Goal: Task Accomplishment & Management: Complete application form

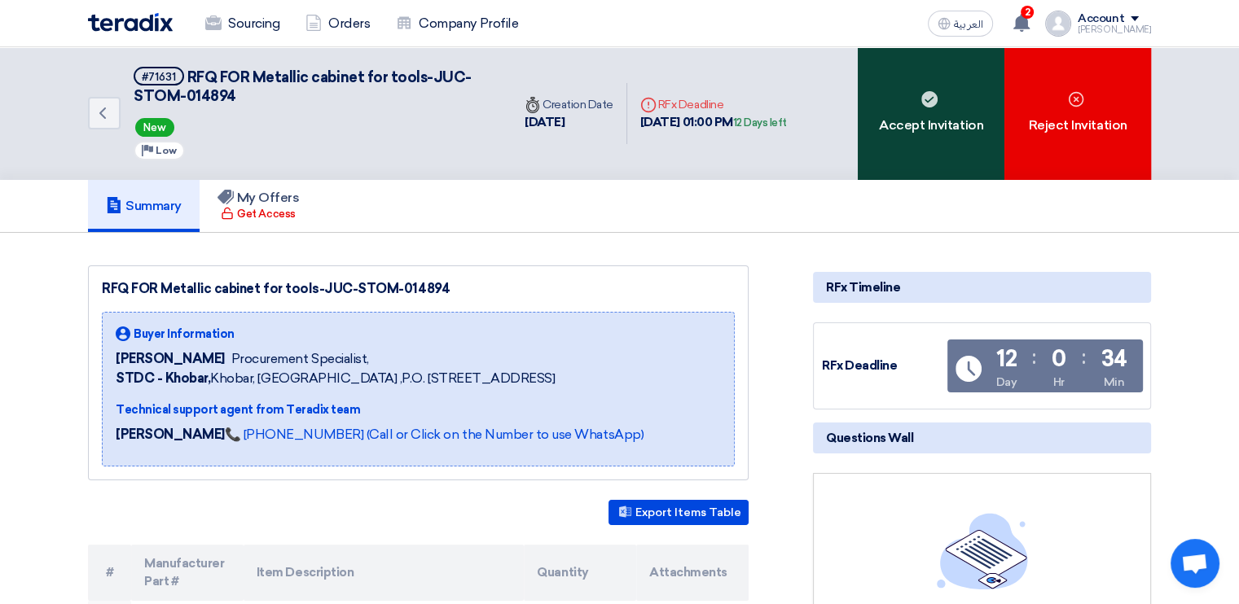
click at [940, 120] on div "Accept Invitation" at bounding box center [931, 113] width 147 height 133
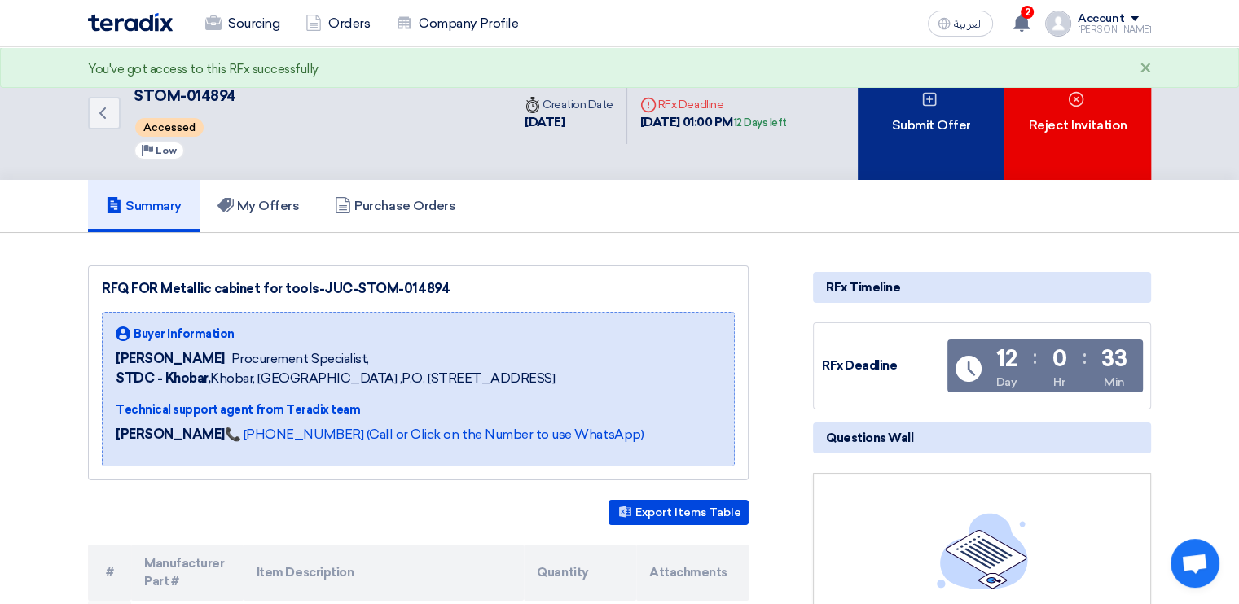
click at [922, 151] on div "Submit Offer" at bounding box center [931, 113] width 147 height 133
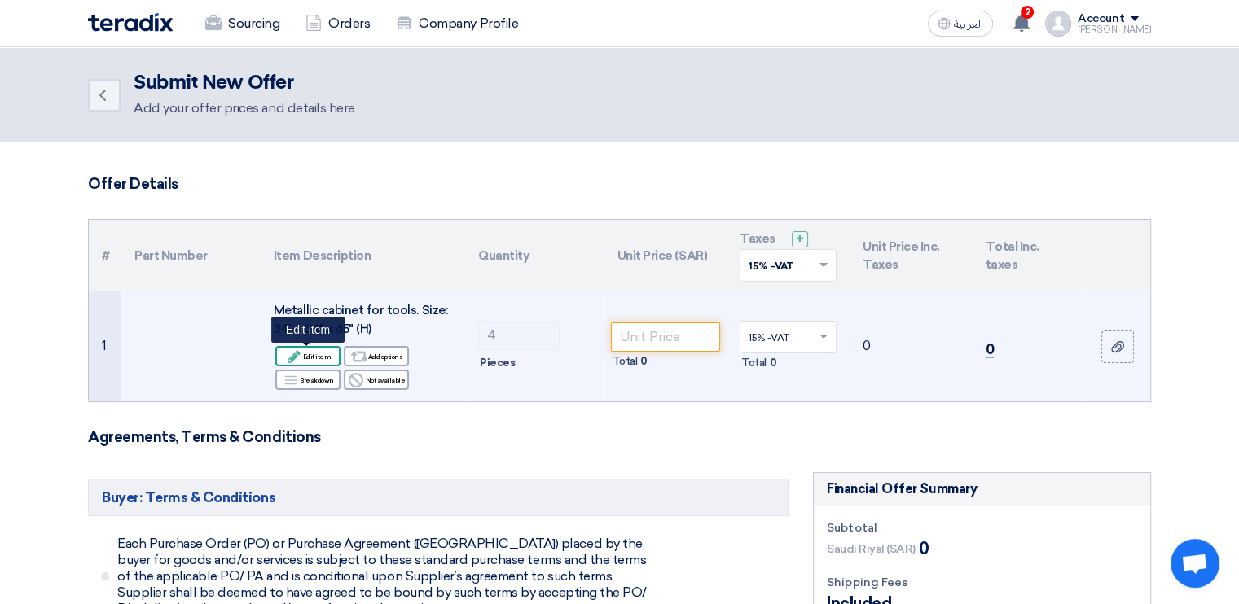
click at [311, 355] on div "Edit Edit item" at bounding box center [307, 356] width 65 height 20
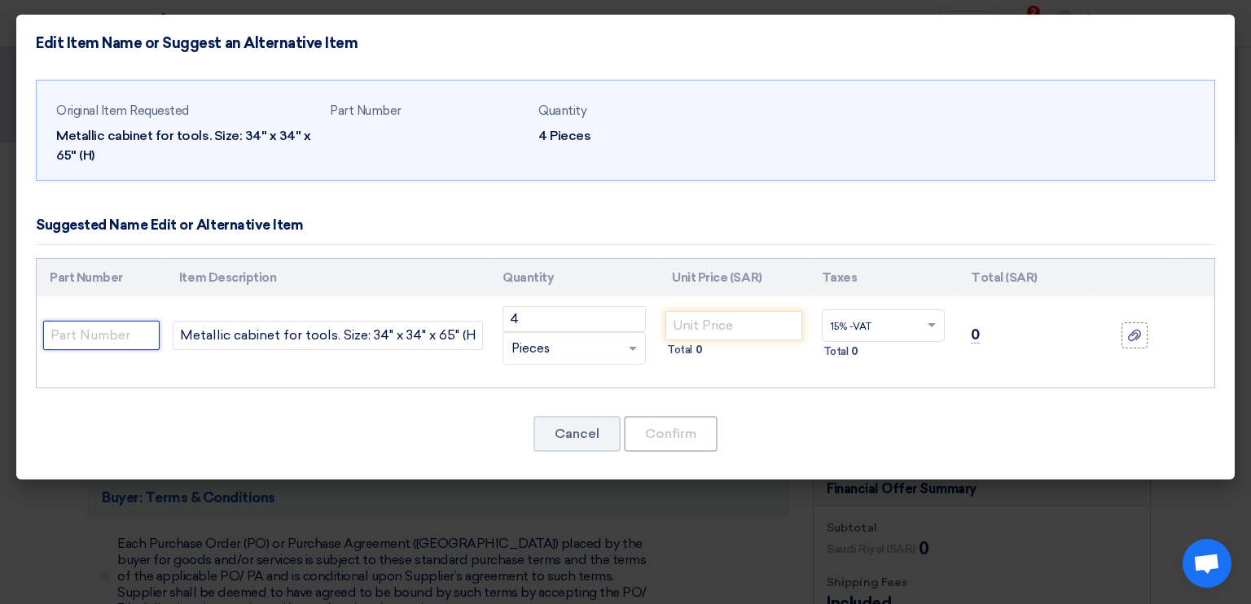
click at [120, 333] on input "text" at bounding box center [101, 335] width 116 height 29
paste input "SATA95113G"
type input "SATA95113G"
click at [737, 326] on input "number" at bounding box center [733, 325] width 136 height 29
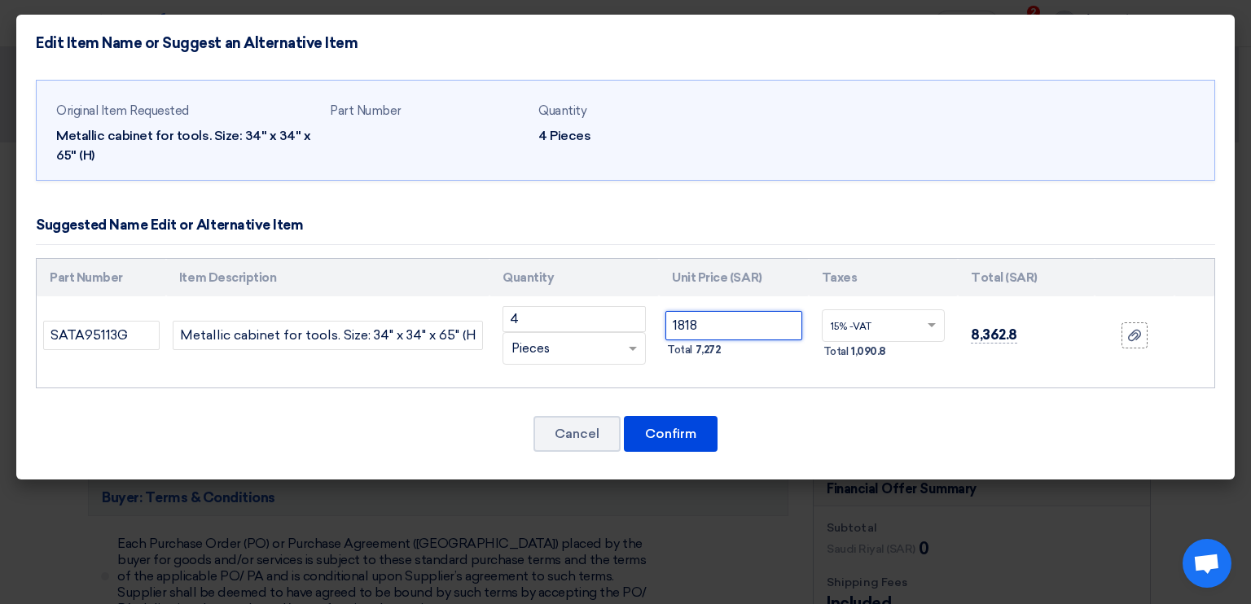
type input "1818"
click at [766, 380] on div "Part Number Item Description Quantity Unit Price (SAR) Taxes Total (SAR) 4" at bounding box center [625, 323] width 1179 height 131
click at [99, 348] on input "SATA95113G" at bounding box center [101, 335] width 116 height 29
click at [1141, 336] on div at bounding box center [1134, 336] width 16 height 19
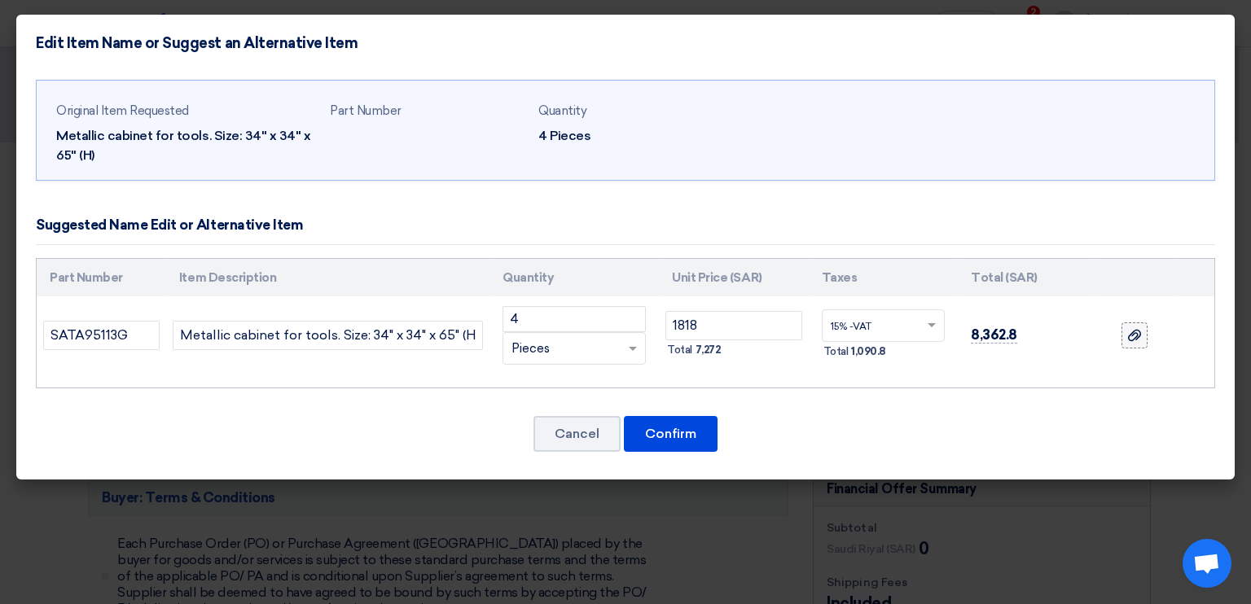
click at [0, 0] on input "file" at bounding box center [0, 0] width 0 height 0
click at [687, 431] on button "Confirm" at bounding box center [671, 434] width 94 height 36
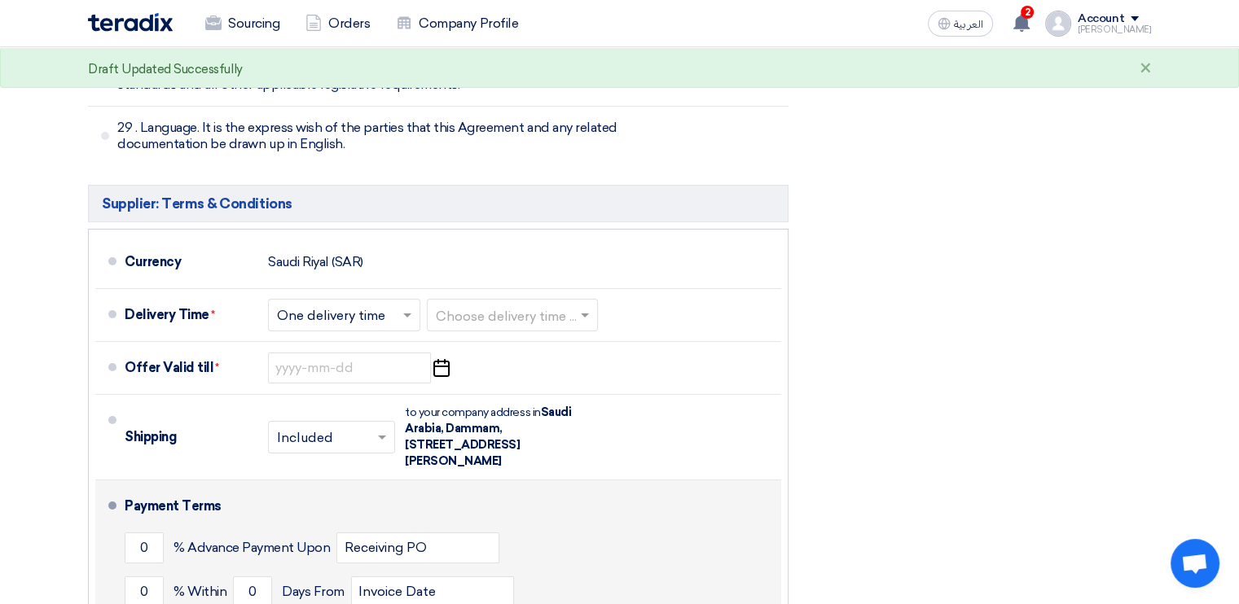
scroll to position [5609, 0]
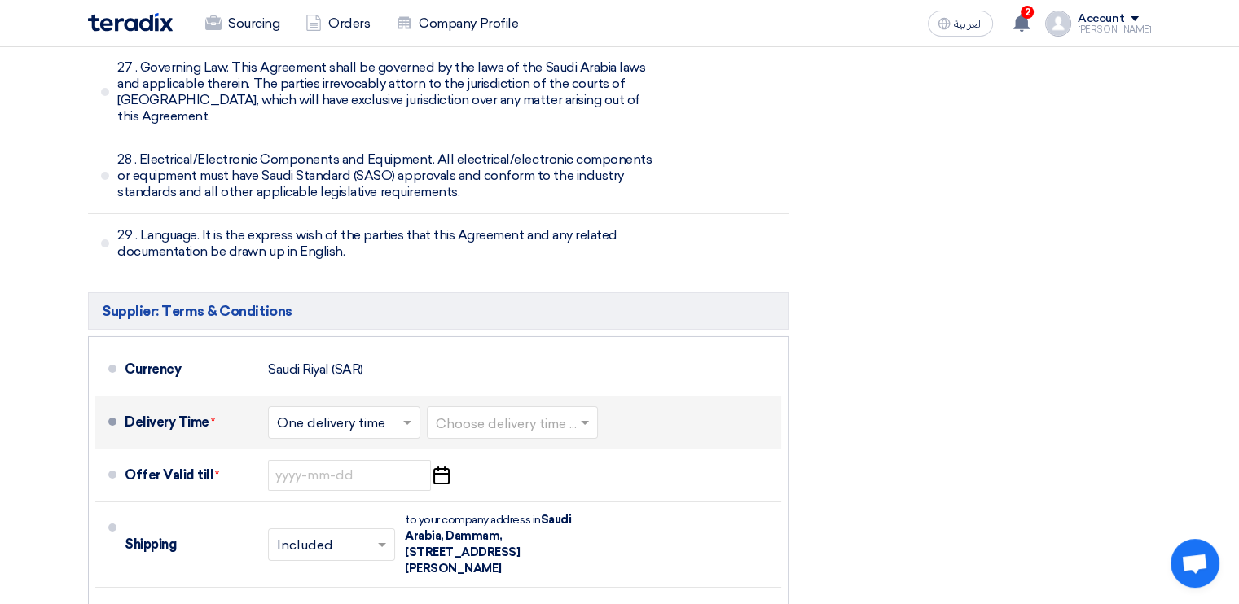
click at [412, 415] on span at bounding box center [409, 423] width 20 height 16
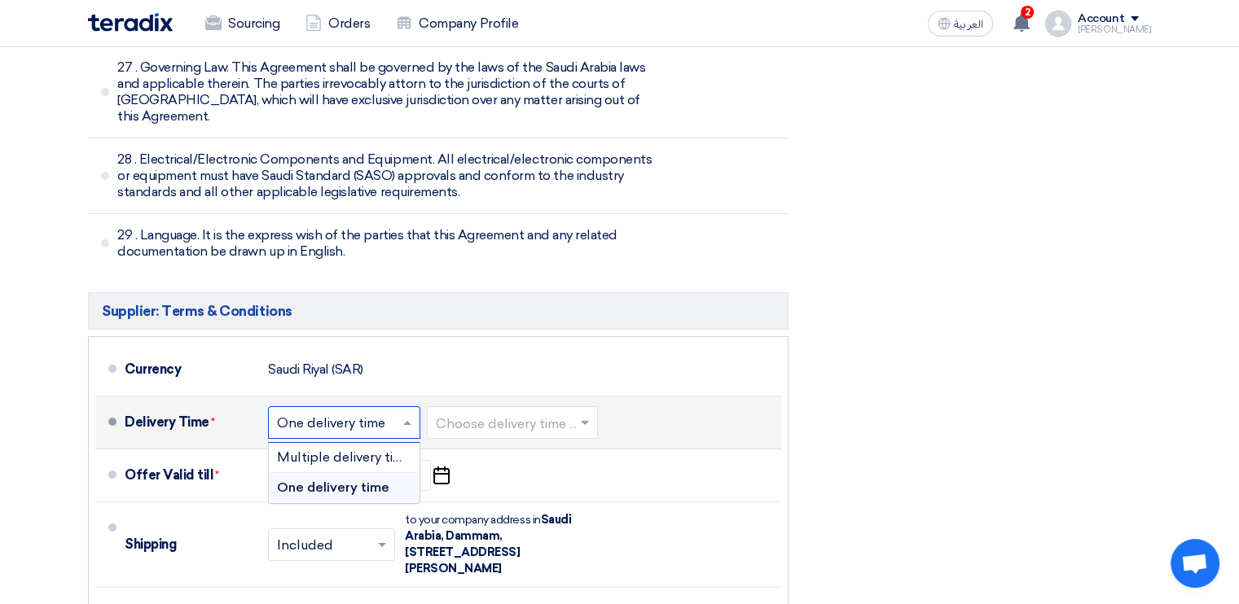
click at [373, 480] on span "One delivery time" at bounding box center [333, 487] width 112 height 15
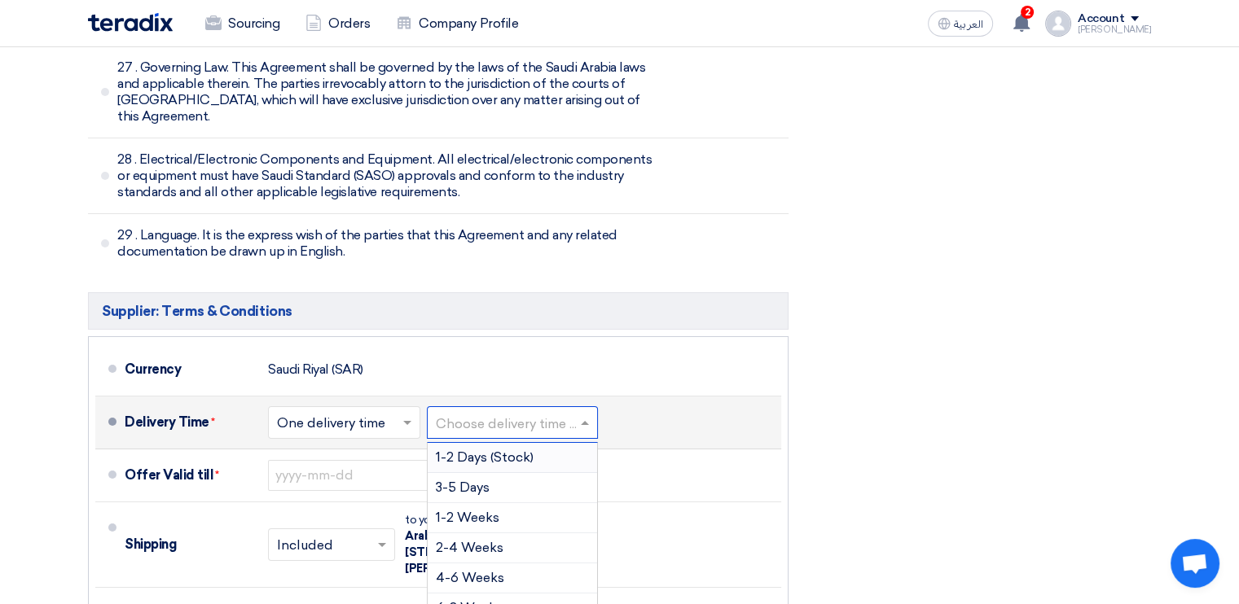
click at [497, 412] on input "text" at bounding box center [513, 424] width 155 height 24
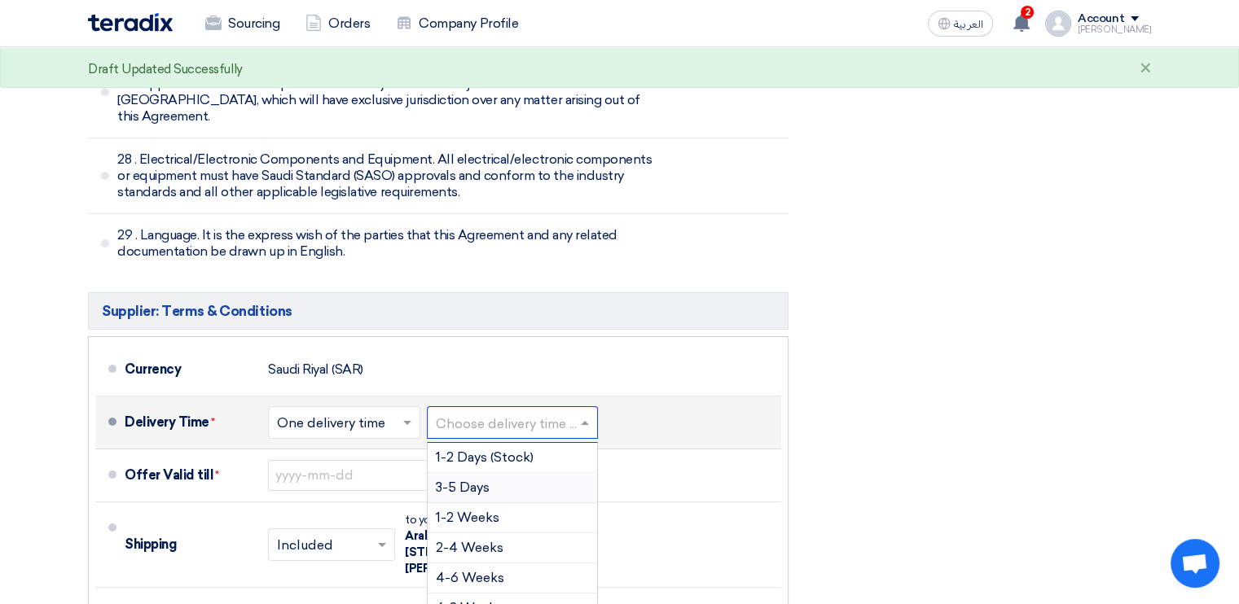
click at [508, 473] on div "3-5 Days" at bounding box center [512, 488] width 169 height 30
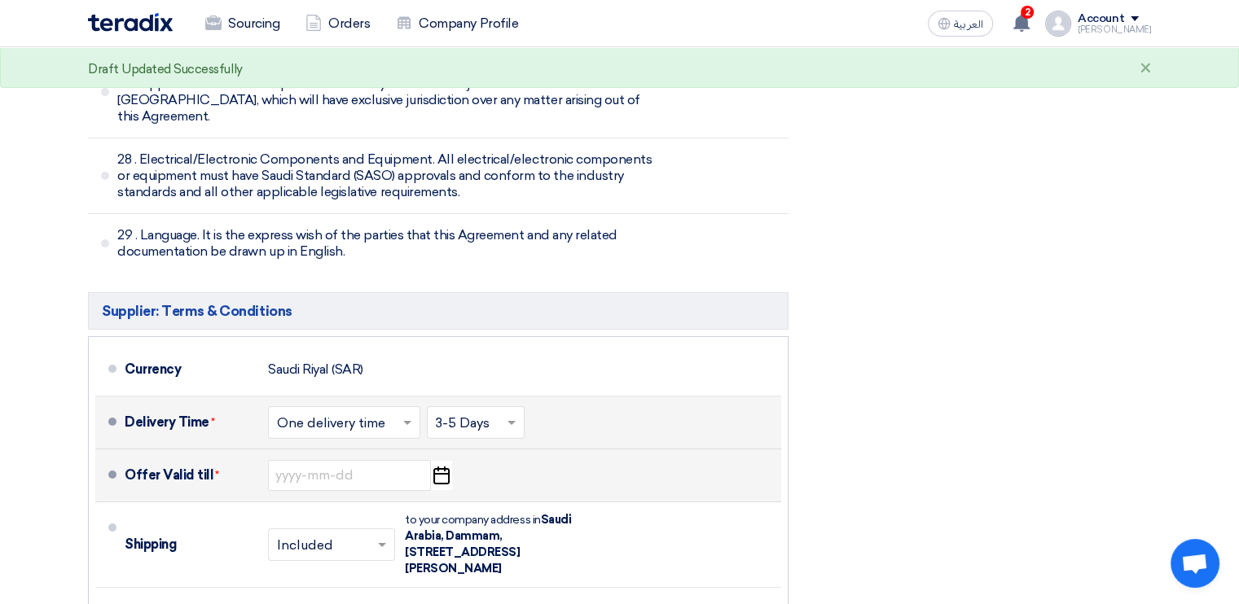
click at [439, 461] on icon "Pick a date" at bounding box center [441, 475] width 22 height 29
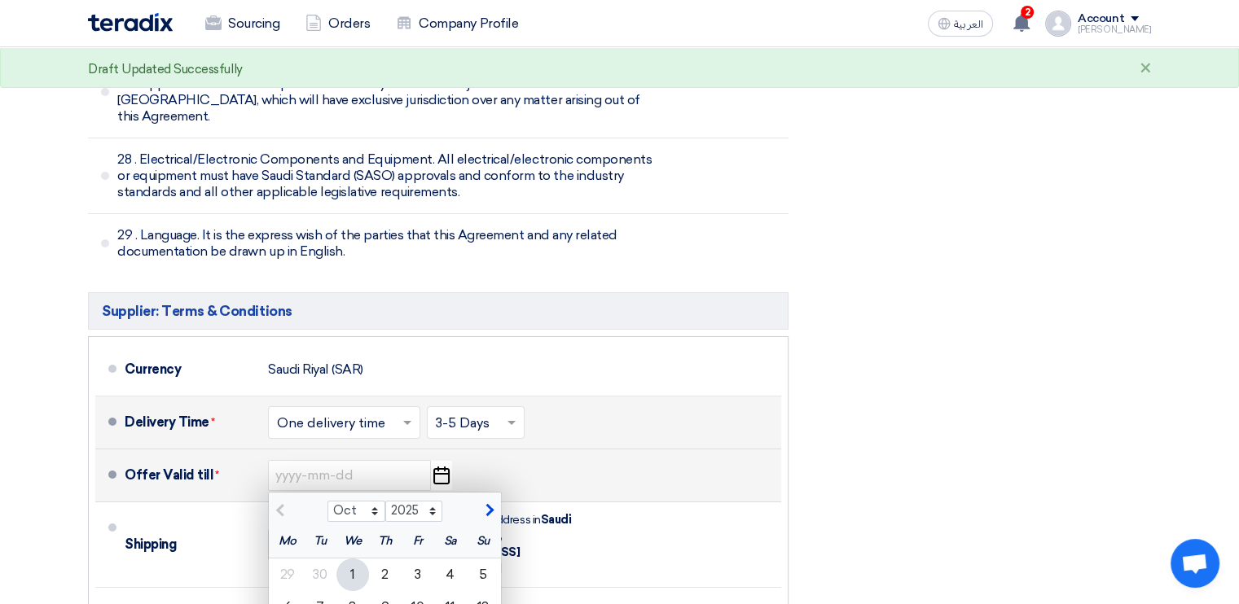
type input "[DATE]"
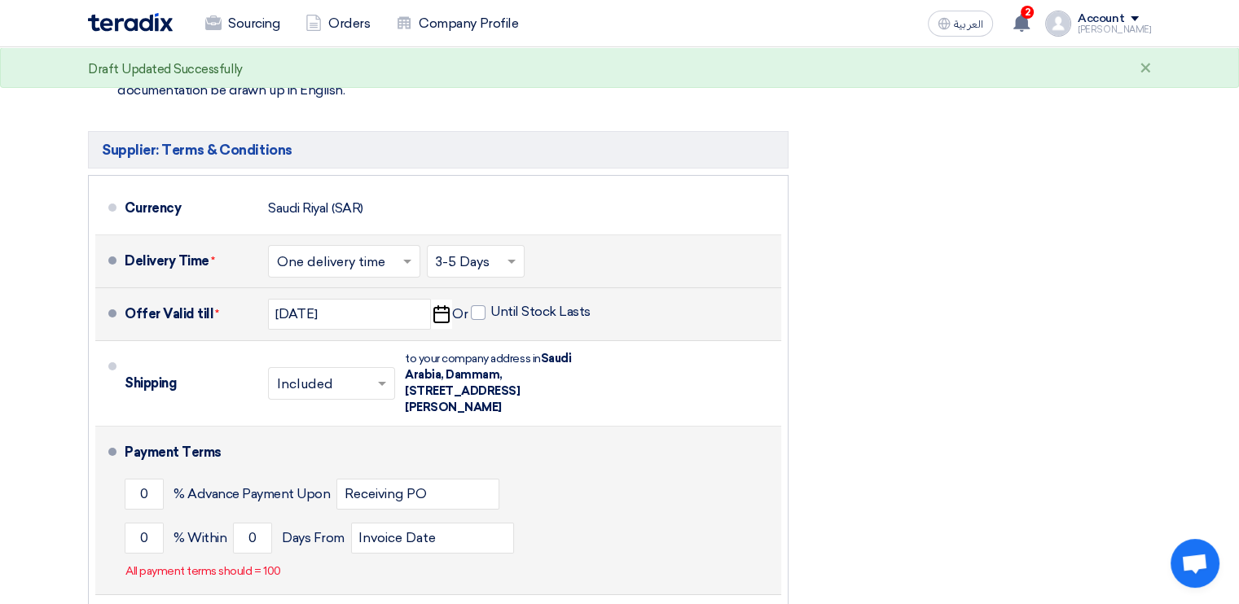
scroll to position [5772, 0]
drag, startPoint x: 153, startPoint y: 432, endPoint x: 99, endPoint y: 428, distance: 54.0
click at [99, 430] on li "Payment Terms 0 % Advance Payment Upon Receiving PO 0 % Within 0" at bounding box center [438, 509] width 686 height 169
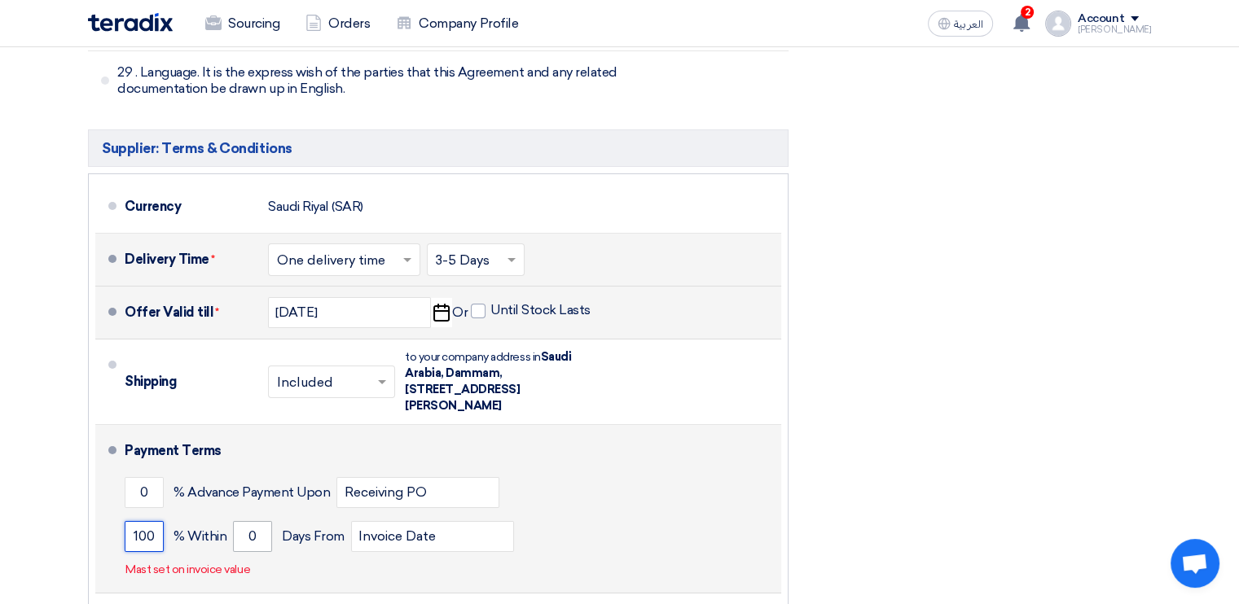
type input "100"
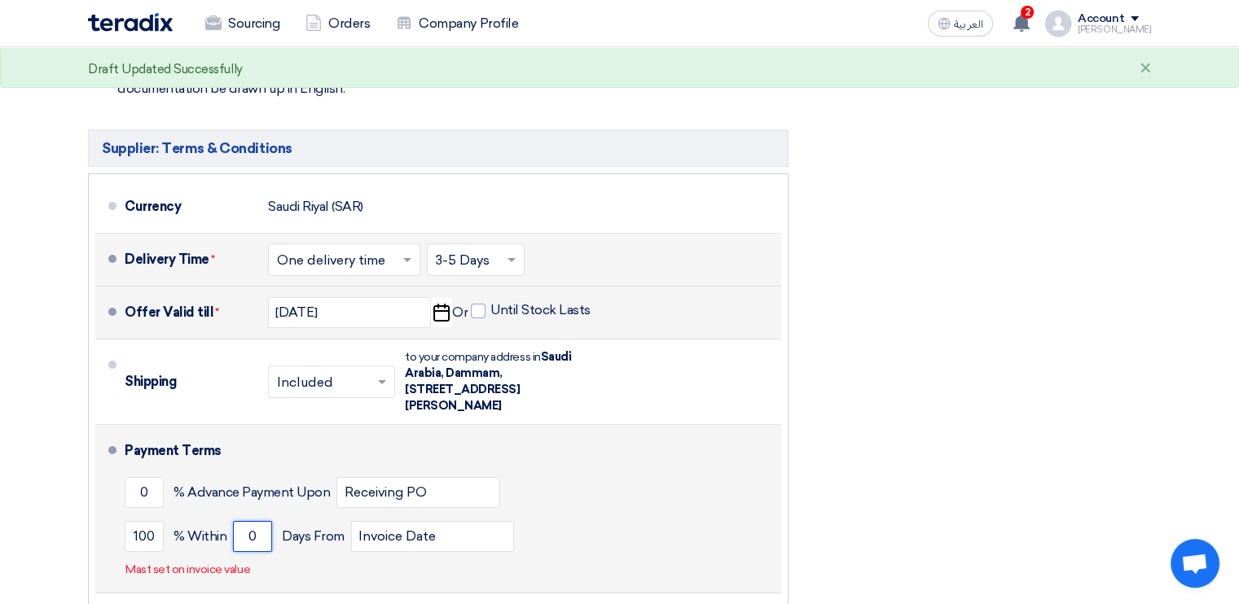
drag, startPoint x: 259, startPoint y: 432, endPoint x: 244, endPoint y: 434, distance: 14.7
click at [244, 521] on input "0" at bounding box center [252, 536] width 39 height 31
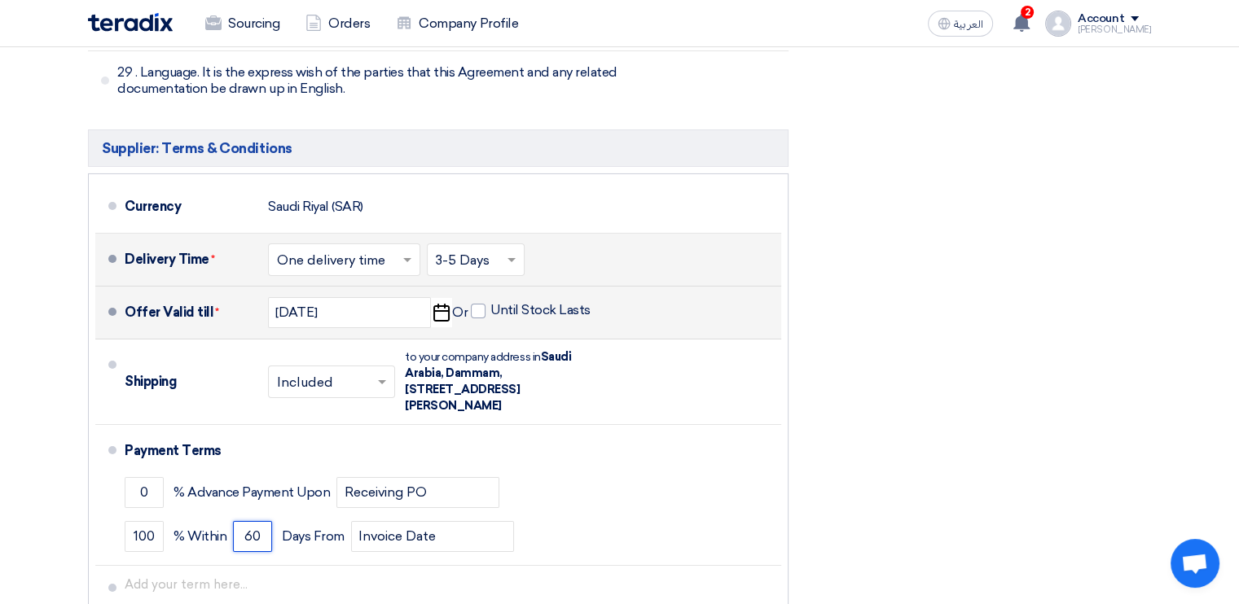
type input "60"
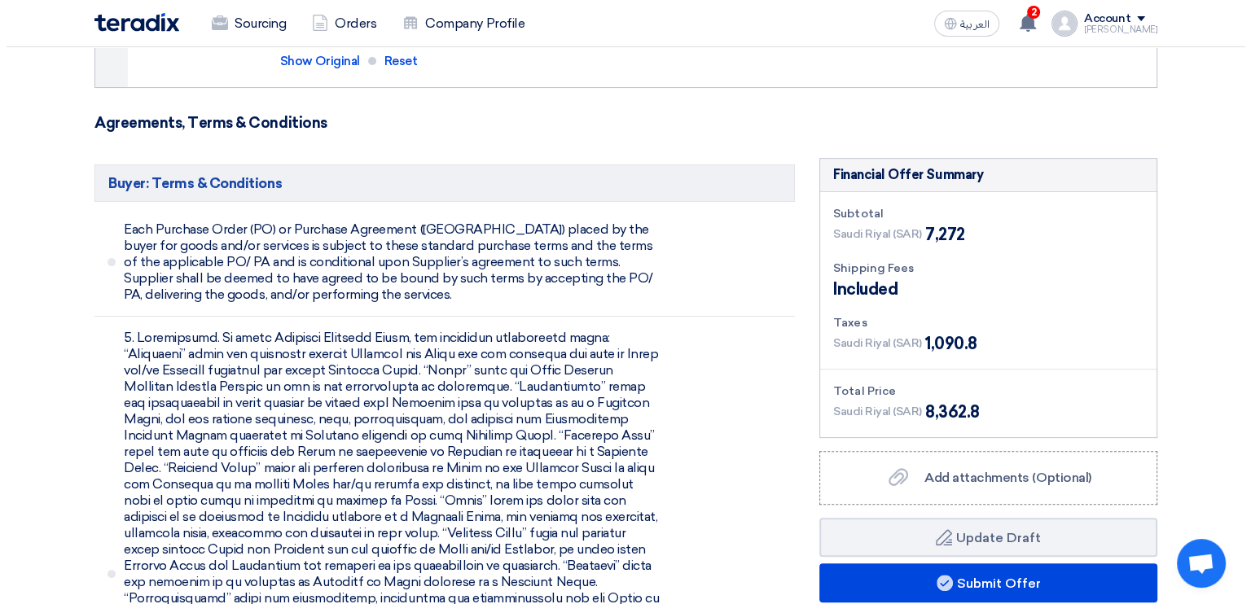
scroll to position [397, 0]
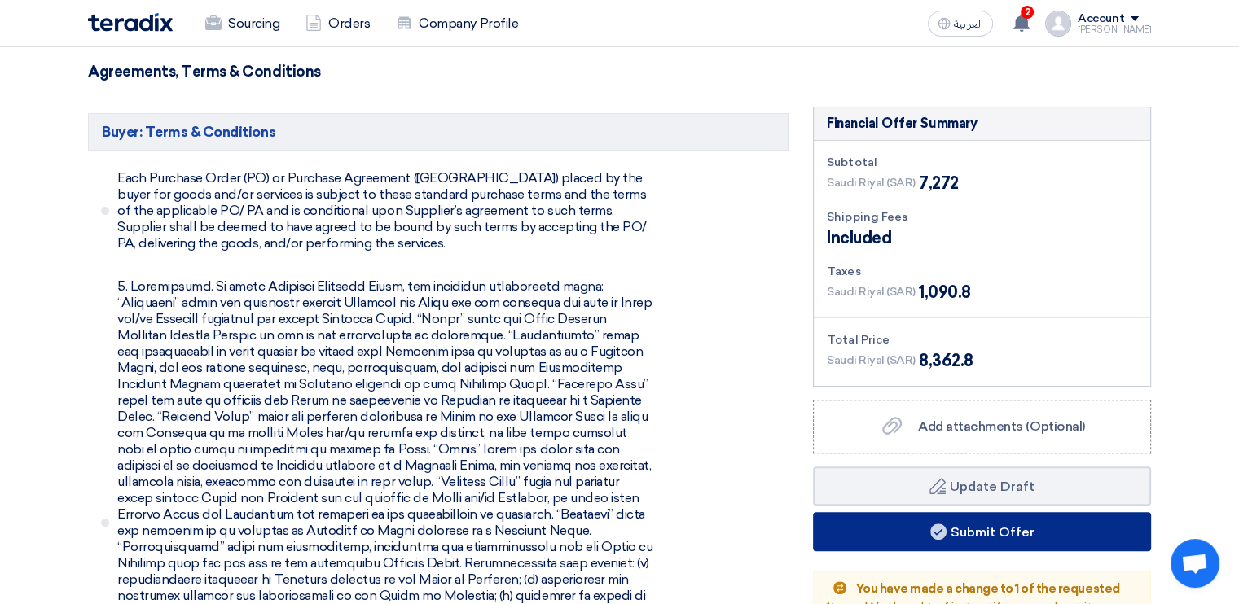
click at [1013, 535] on button "Submit Offer" at bounding box center [982, 531] width 338 height 39
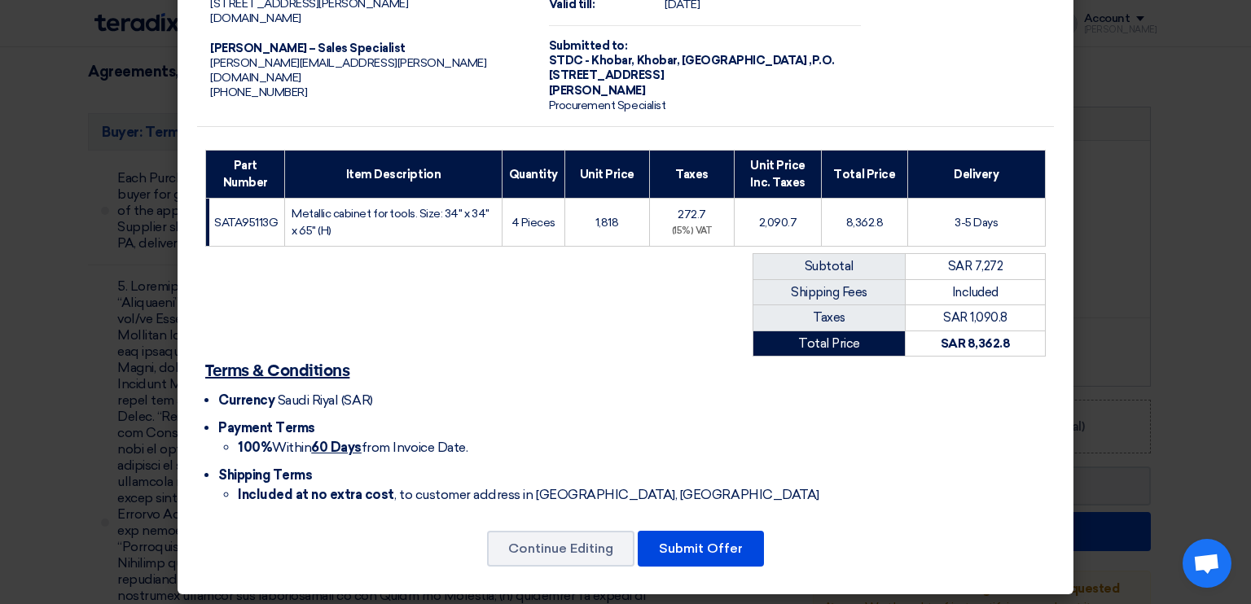
scroll to position [103, 0]
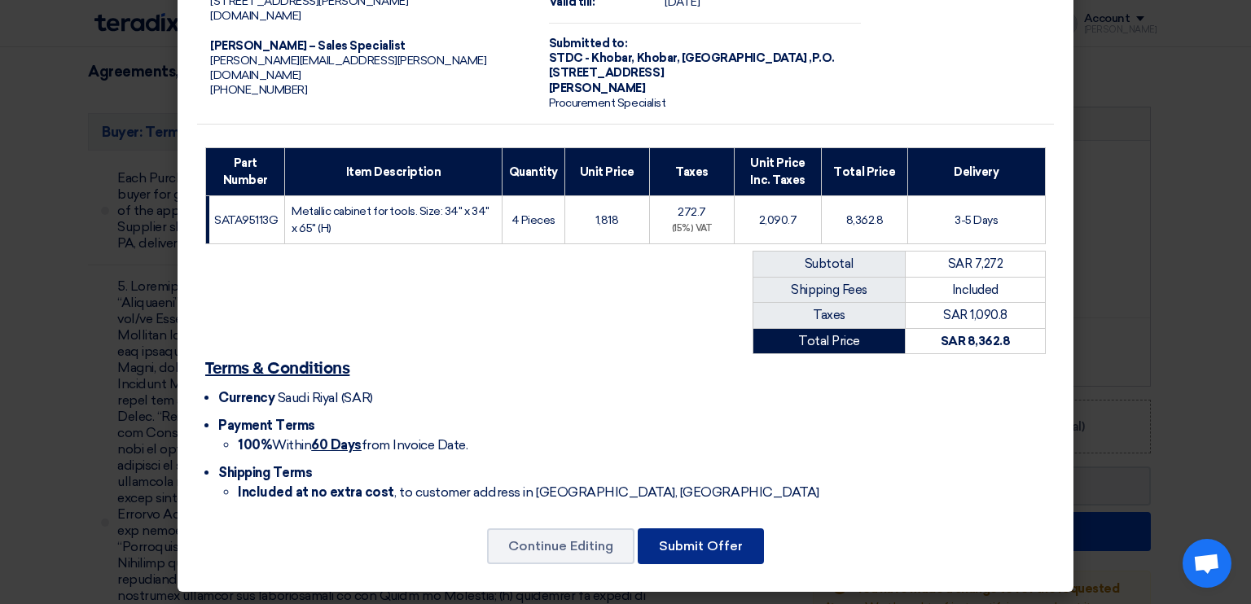
click at [713, 542] on button "Submit Offer" at bounding box center [701, 547] width 126 height 36
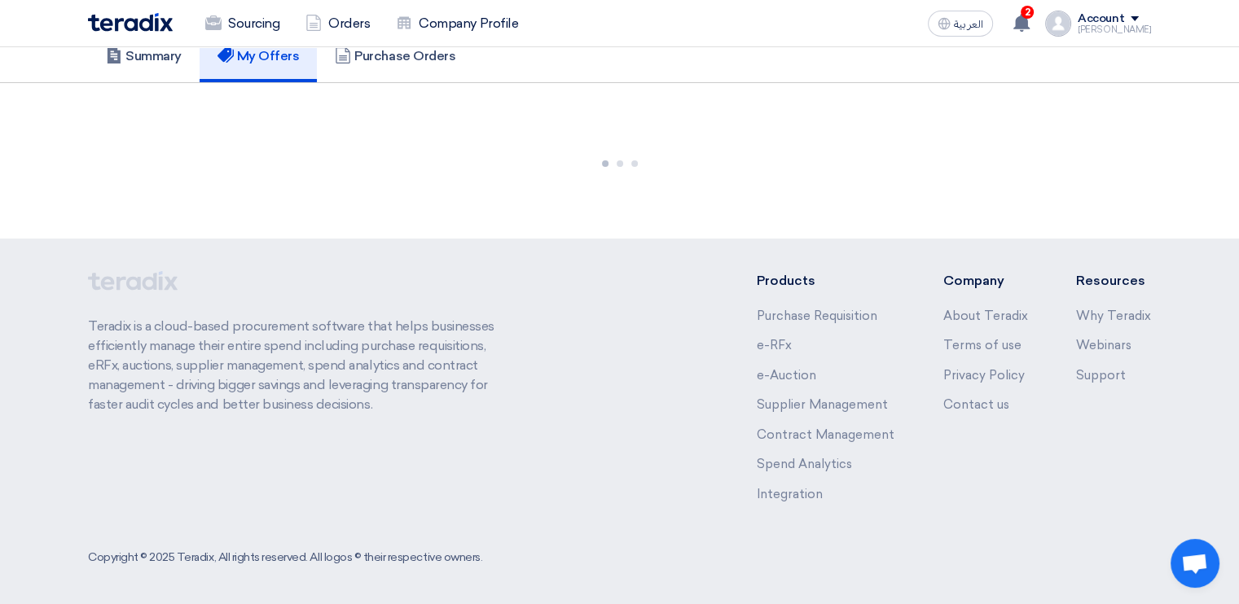
scroll to position [871, 0]
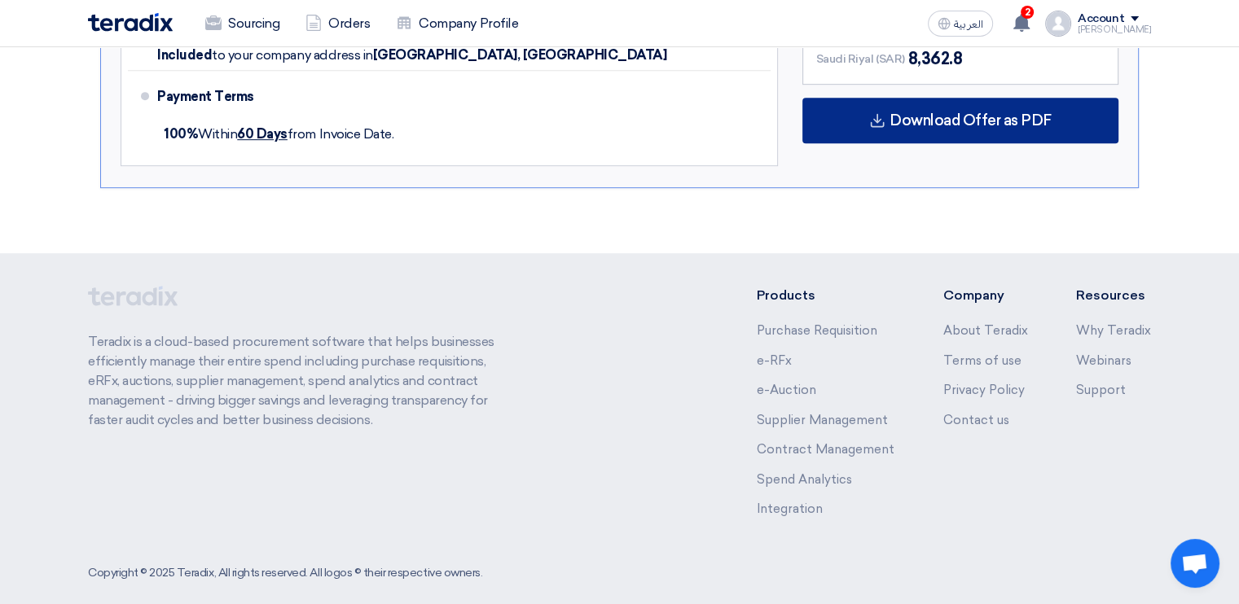
click at [1003, 113] on span "Download Offer as PDF" at bounding box center [970, 120] width 162 height 15
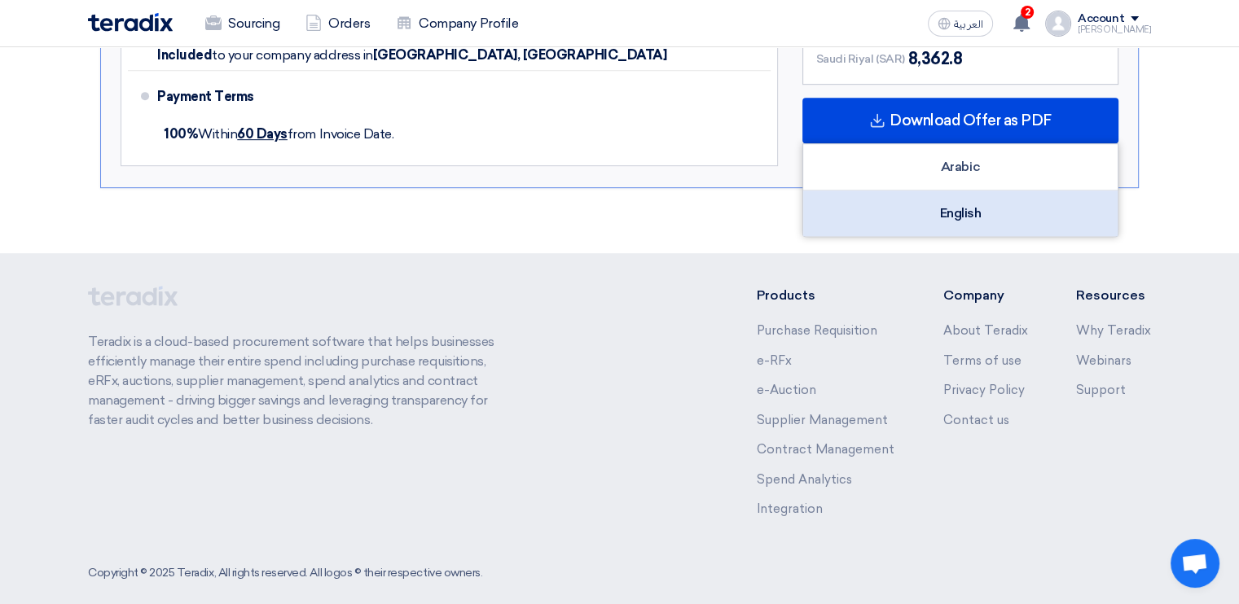
click at [984, 191] on div "English" at bounding box center [960, 214] width 314 height 46
